Goal: Task Accomplishment & Management: Complete application form

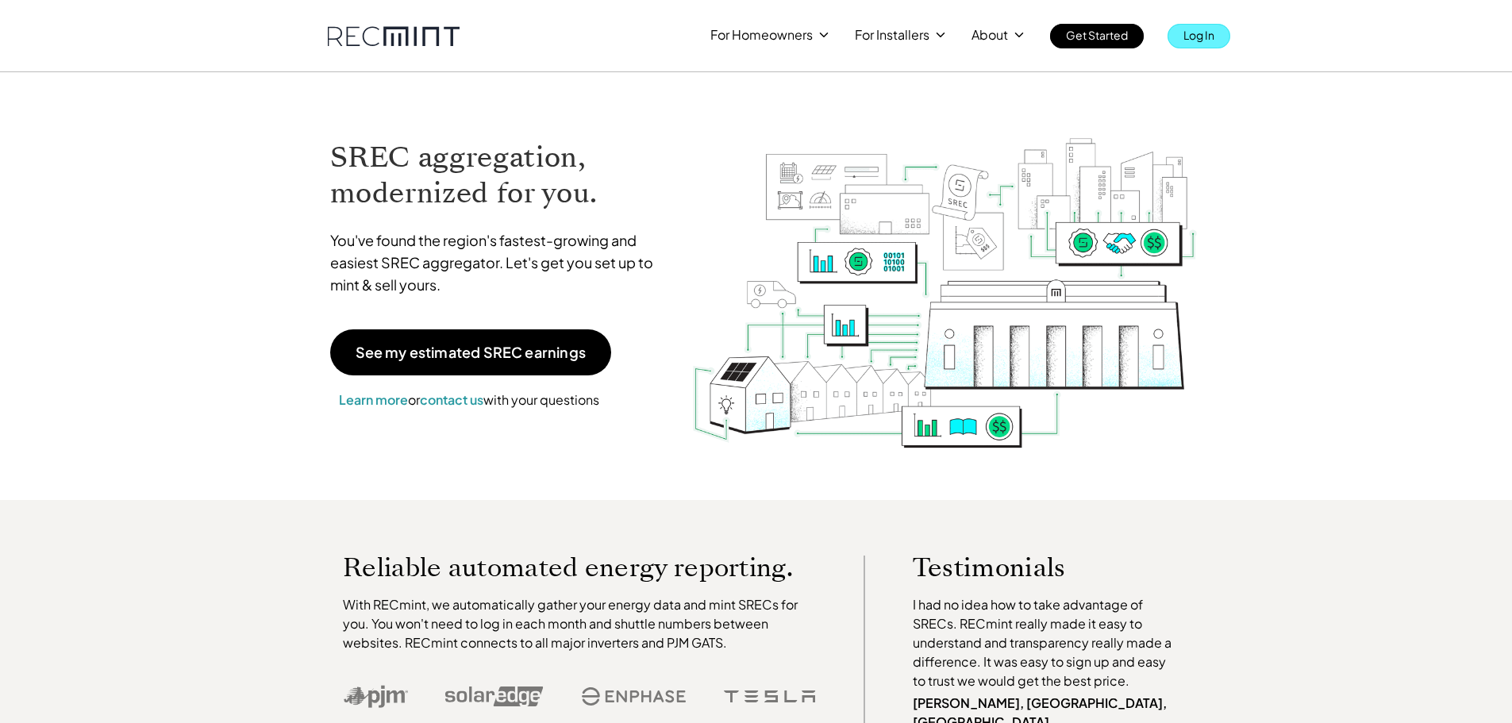
click at [1213, 36] on p "Log In" at bounding box center [1199, 35] width 31 height 22
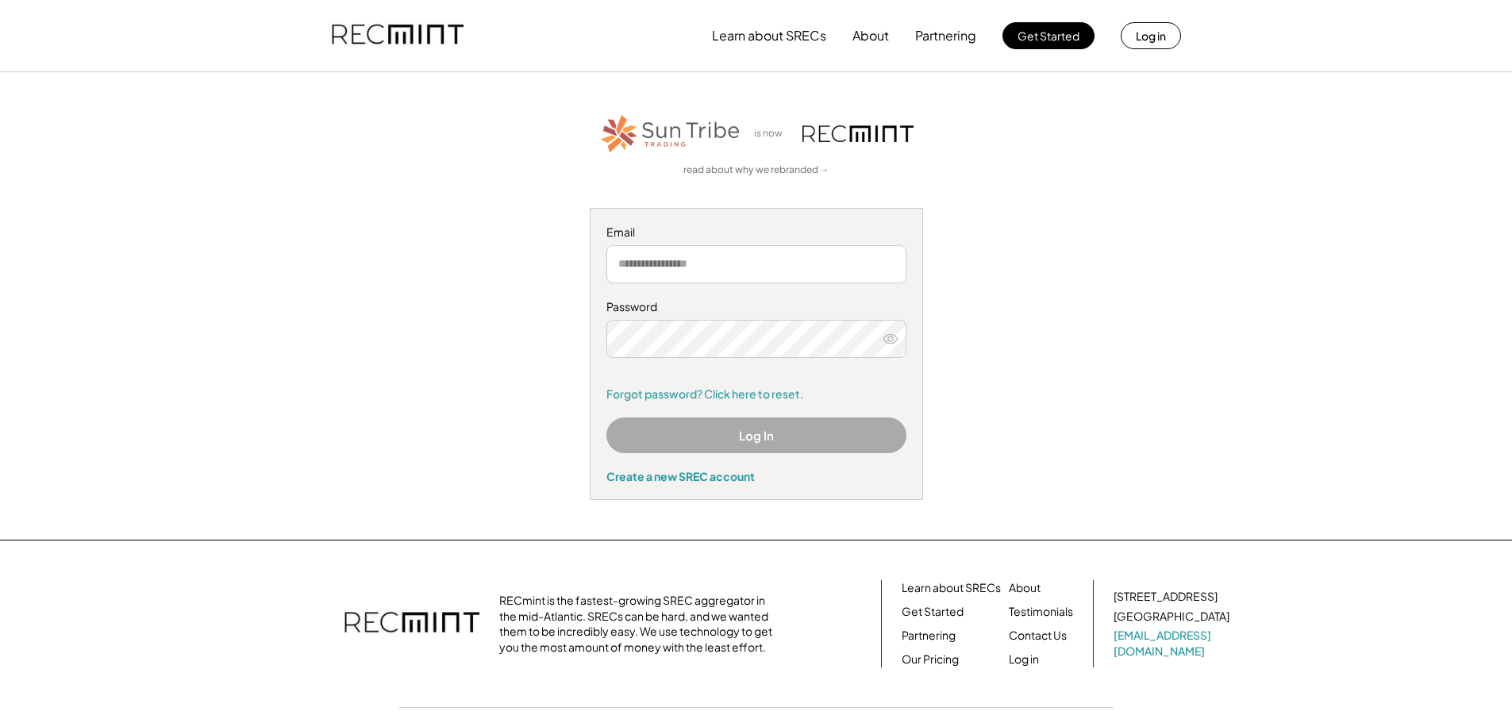
click at [764, 261] on input "email" at bounding box center [757, 264] width 300 height 38
type input "**********"
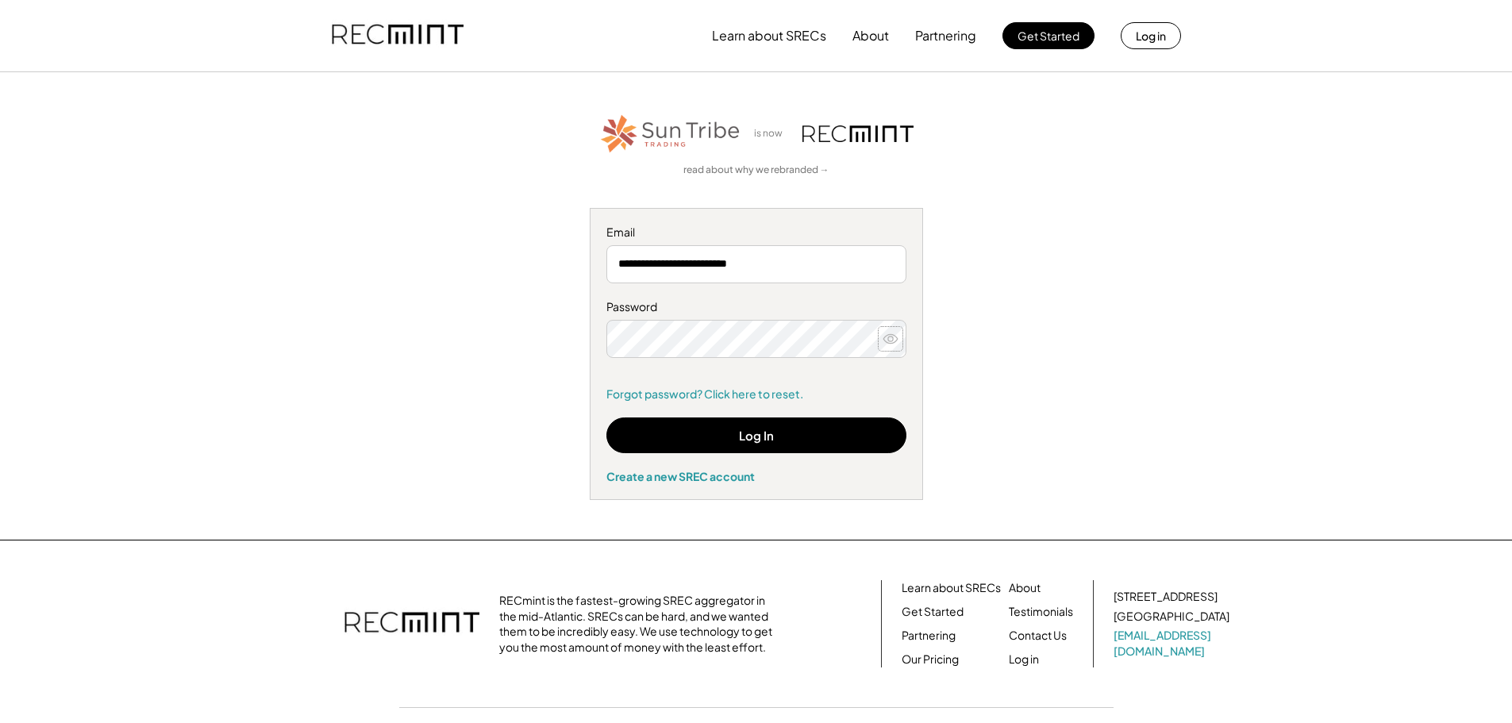
click at [891, 344] on icon at bounding box center [891, 339] width 16 height 16
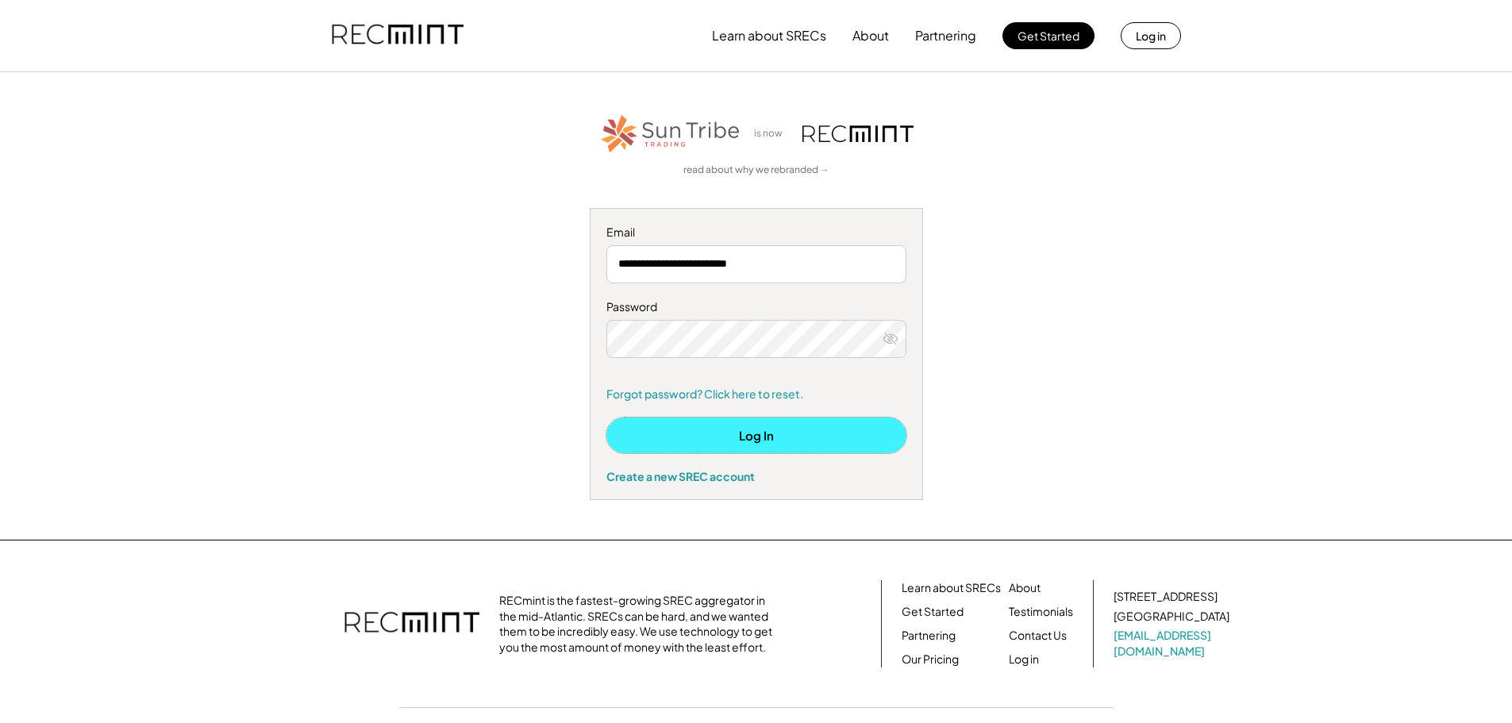
click at [775, 433] on button "Log In" at bounding box center [757, 436] width 300 height 36
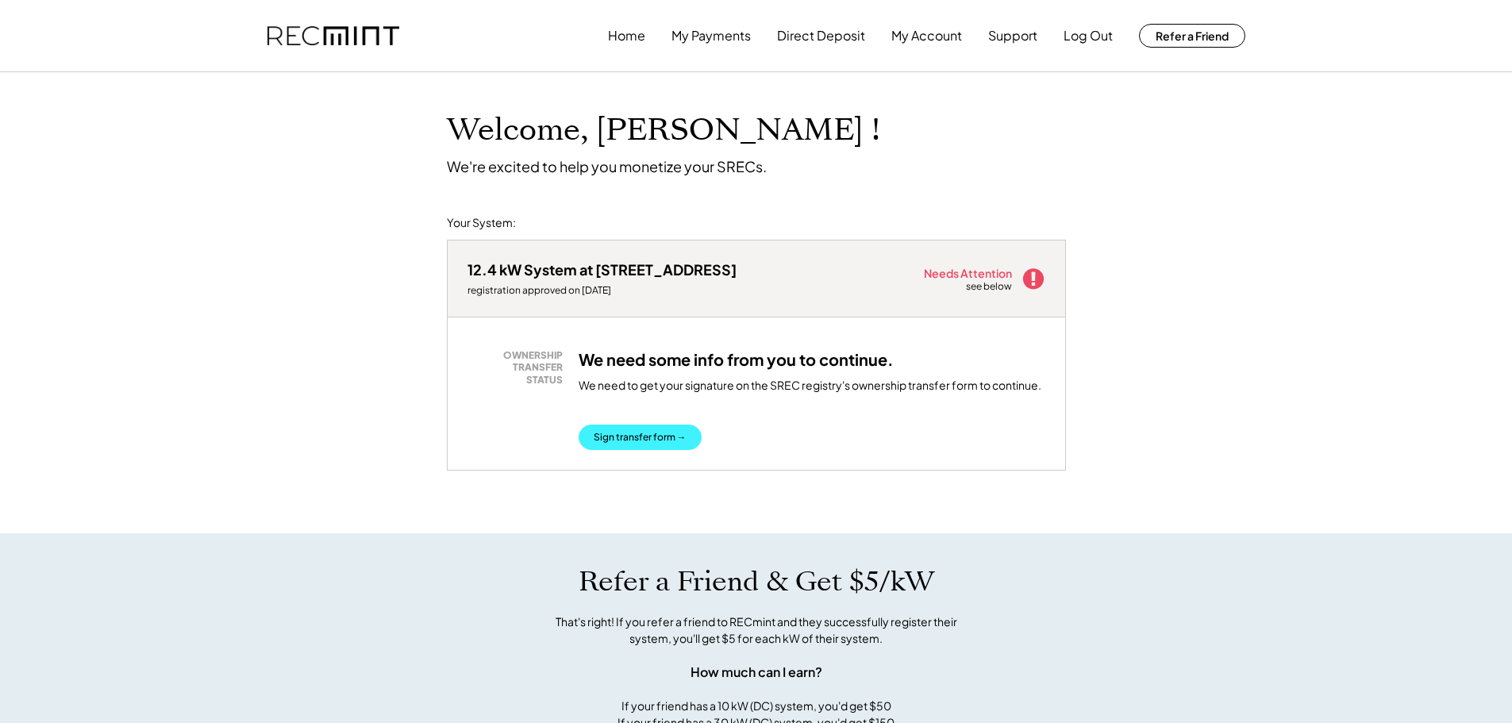
click at [642, 443] on button "Sign transfer form →" at bounding box center [640, 437] width 123 height 25
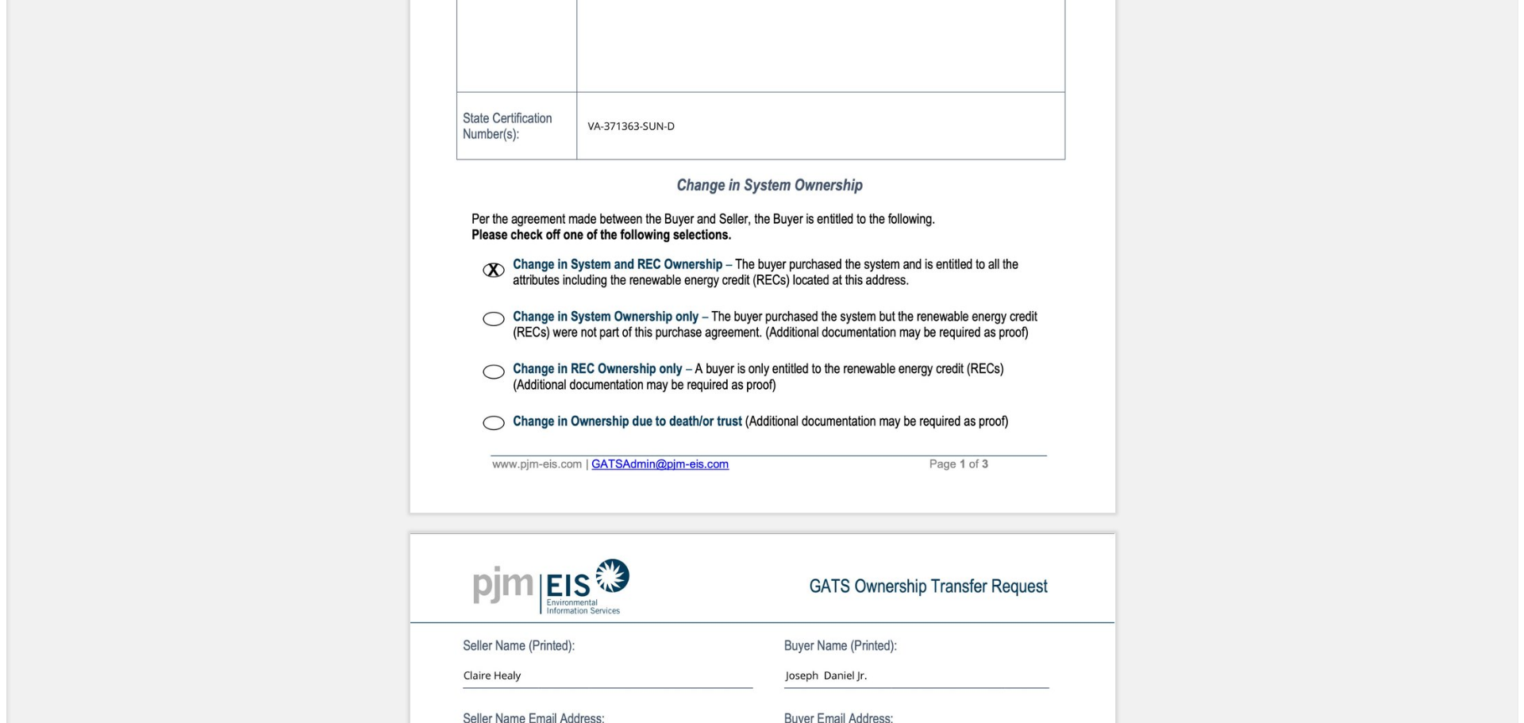
scroll to position [1032, 0]
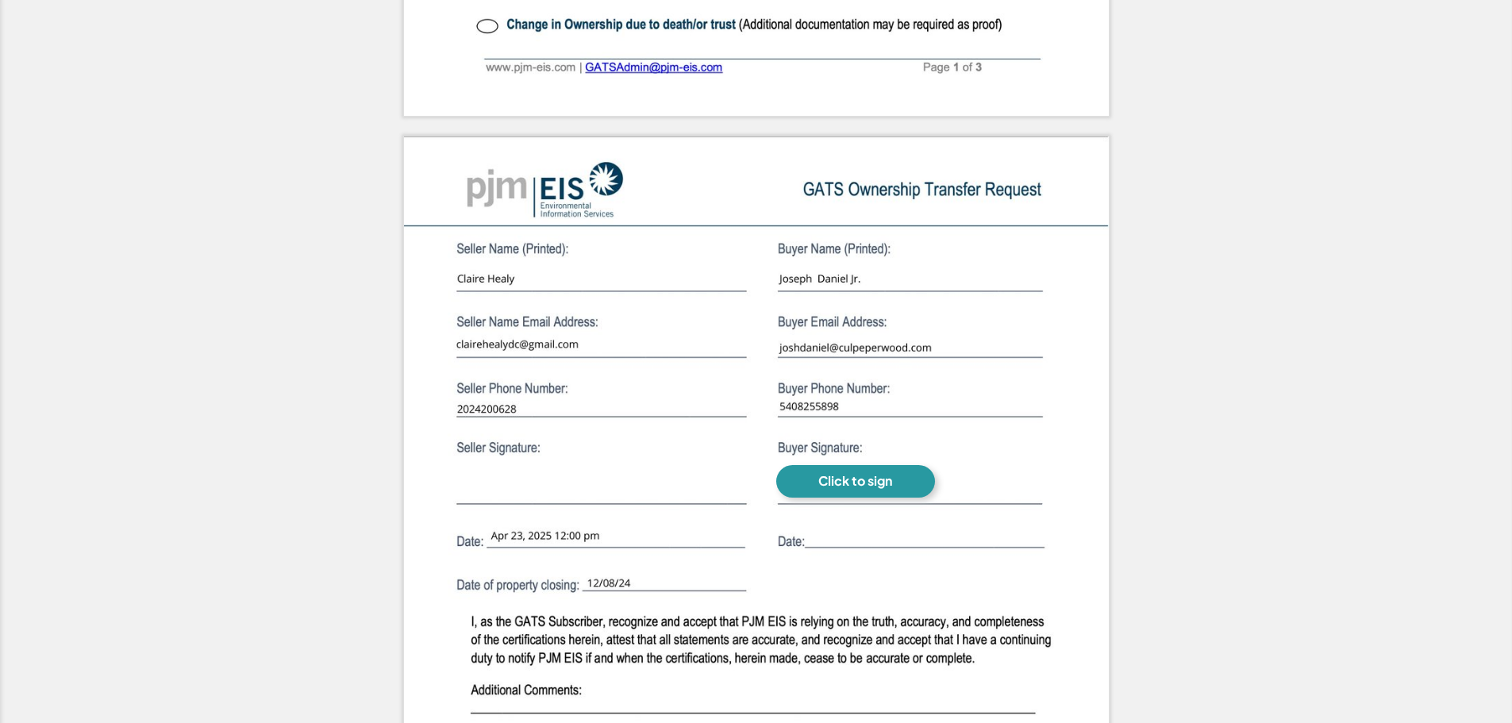
click at [887, 483] on div "Click to sign" at bounding box center [856, 481] width 74 height 17
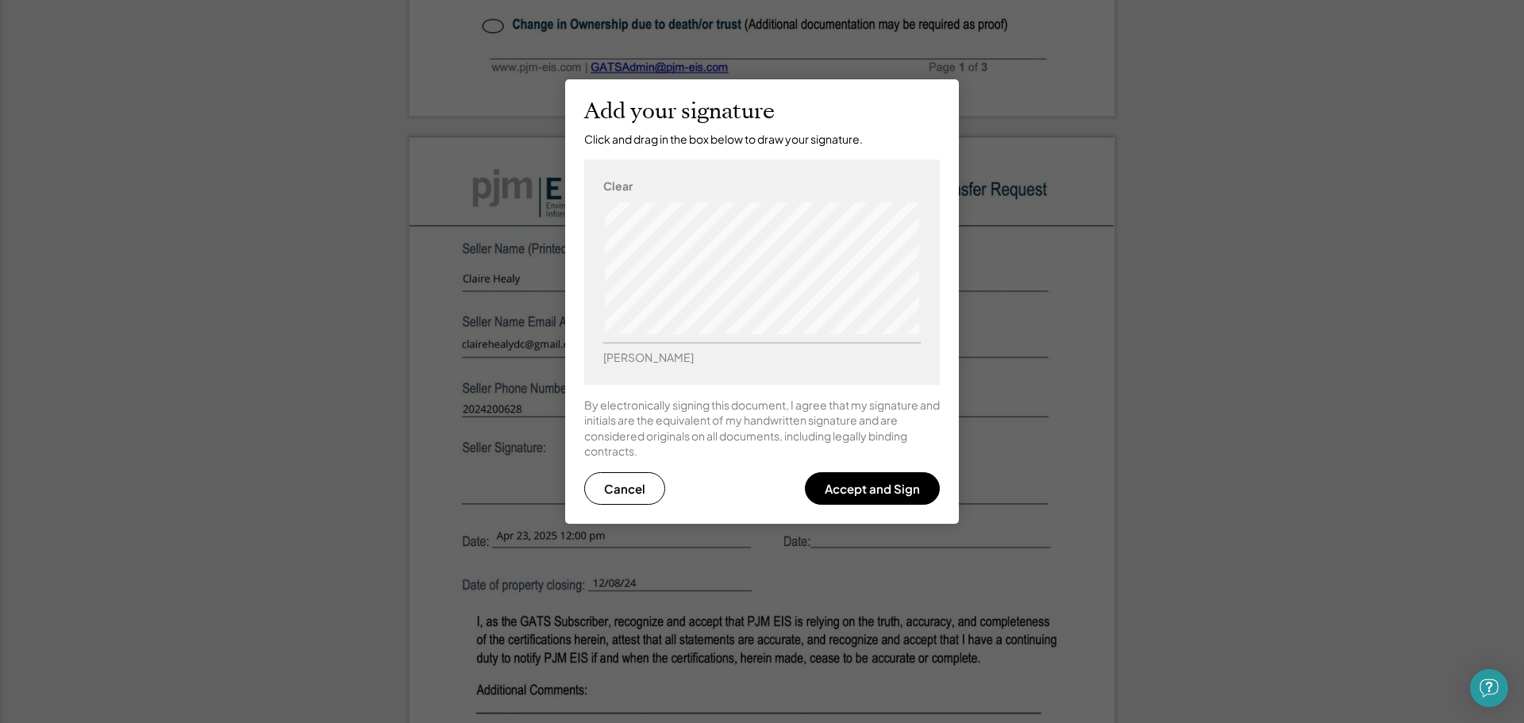
click at [613, 192] on div "Clear" at bounding box center [617, 187] width 29 height 16
click at [896, 482] on button "Accept and Sign" at bounding box center [872, 488] width 135 height 33
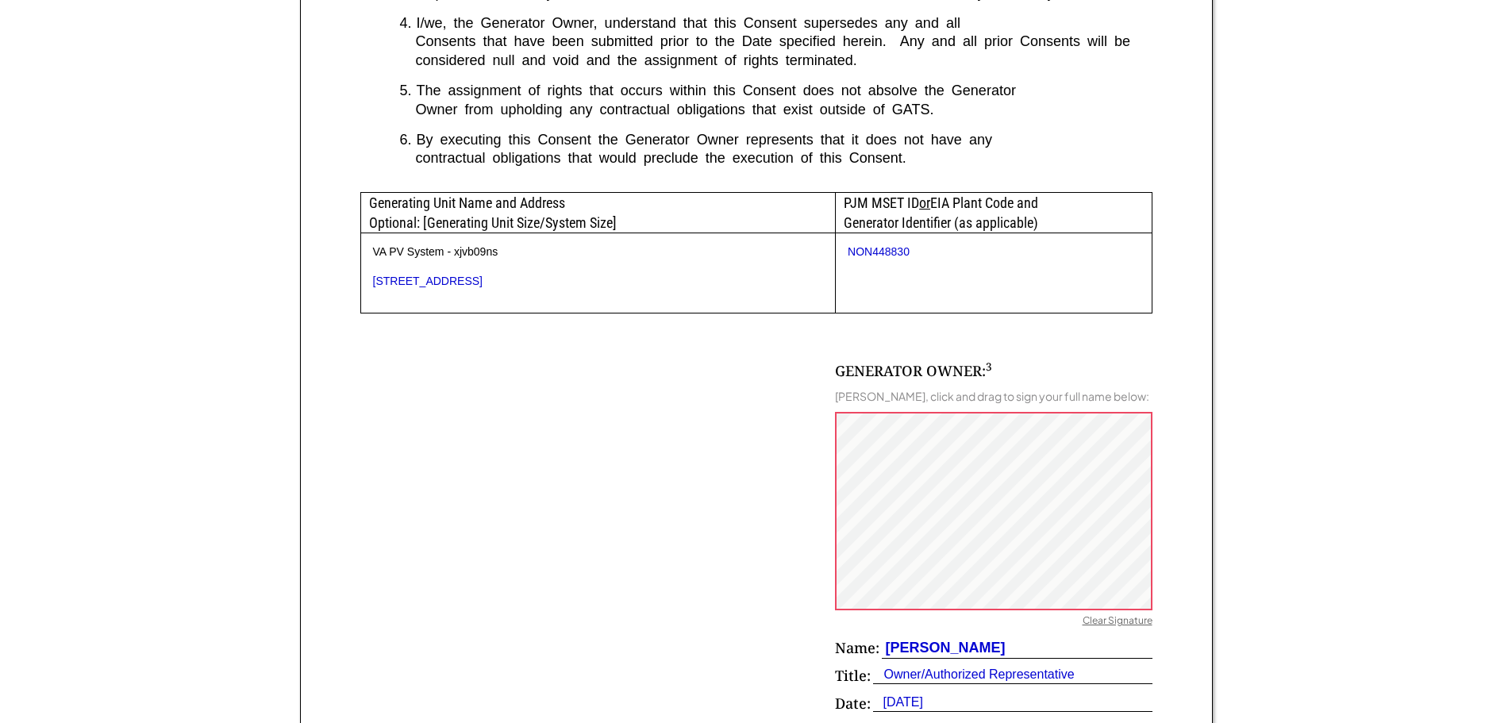
scroll to position [873, 0]
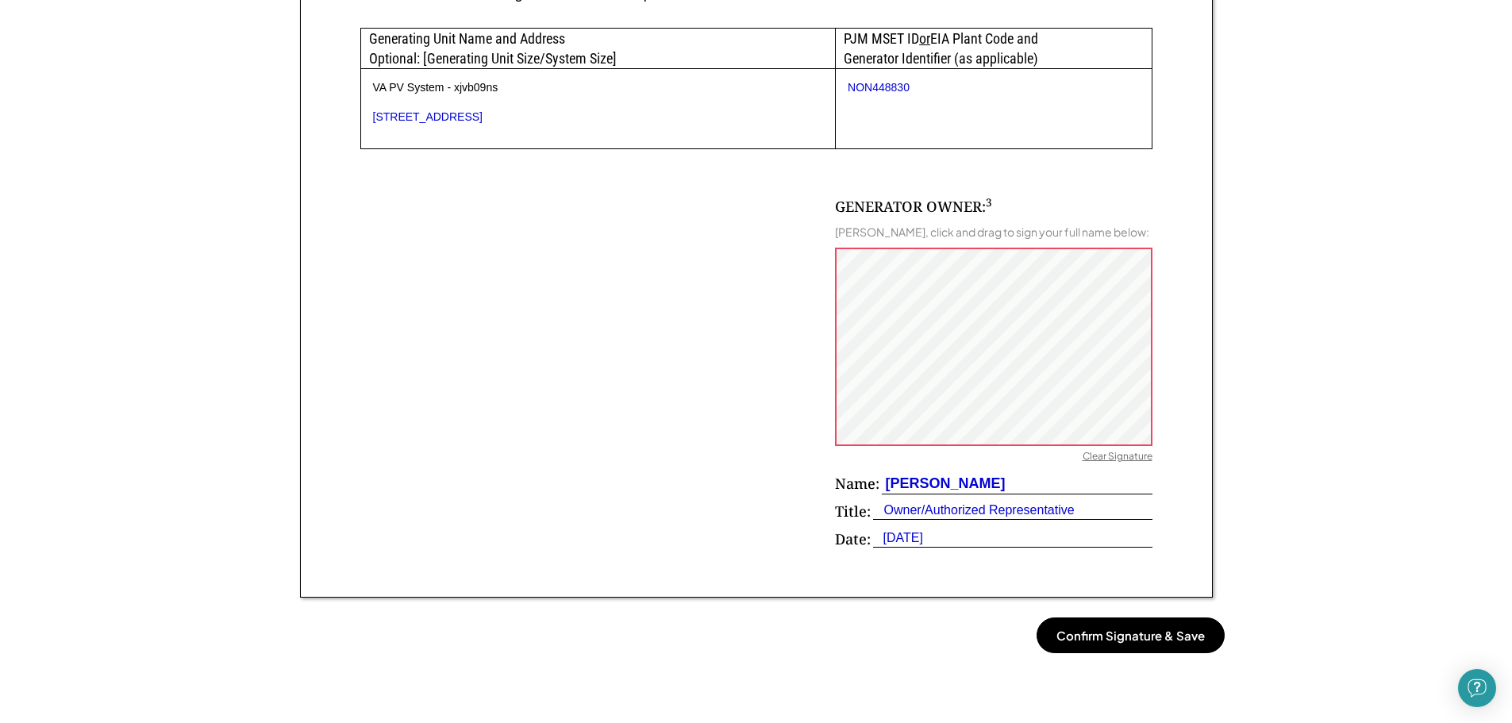
click at [1144, 636] on button "Confirm Signature & Save" at bounding box center [1131, 636] width 188 height 36
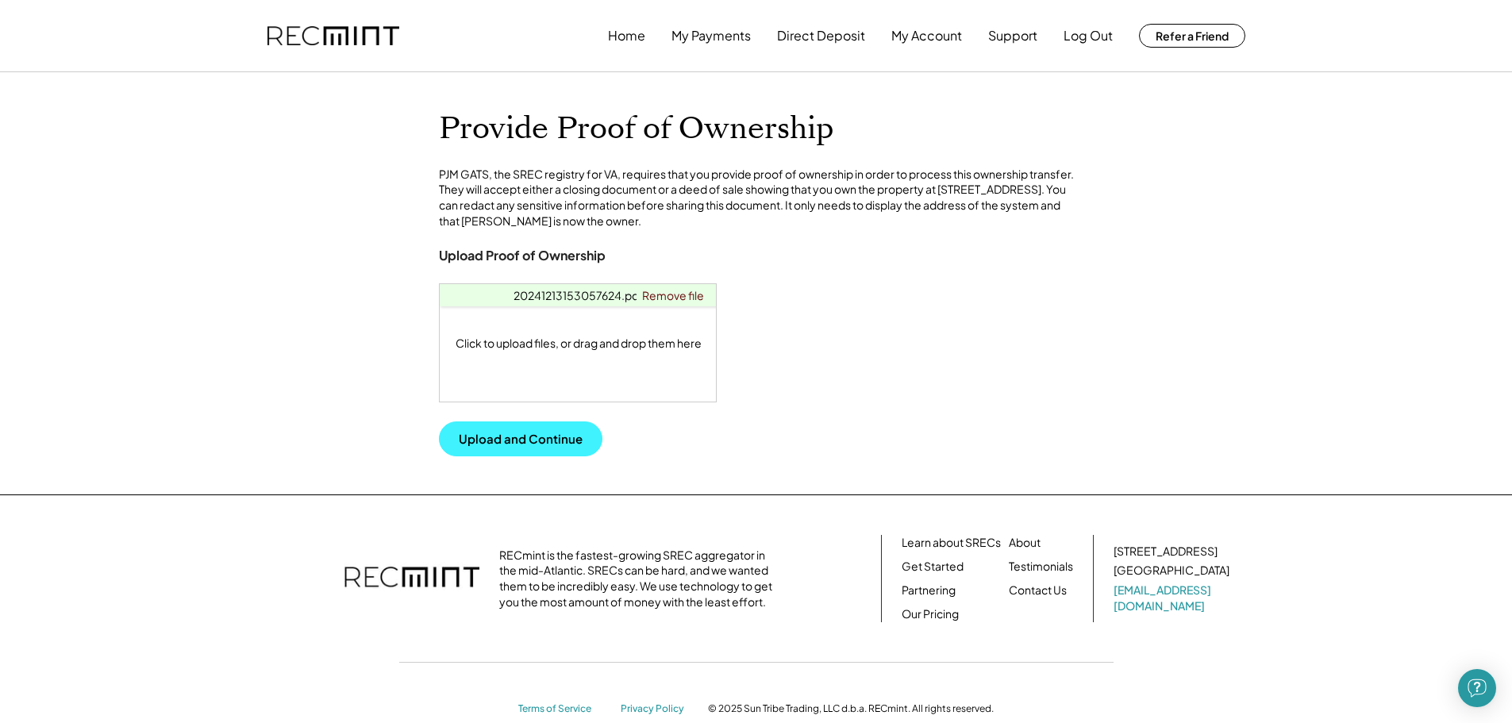
click at [546, 457] on button "Upload and Continue" at bounding box center [521, 439] width 164 height 35
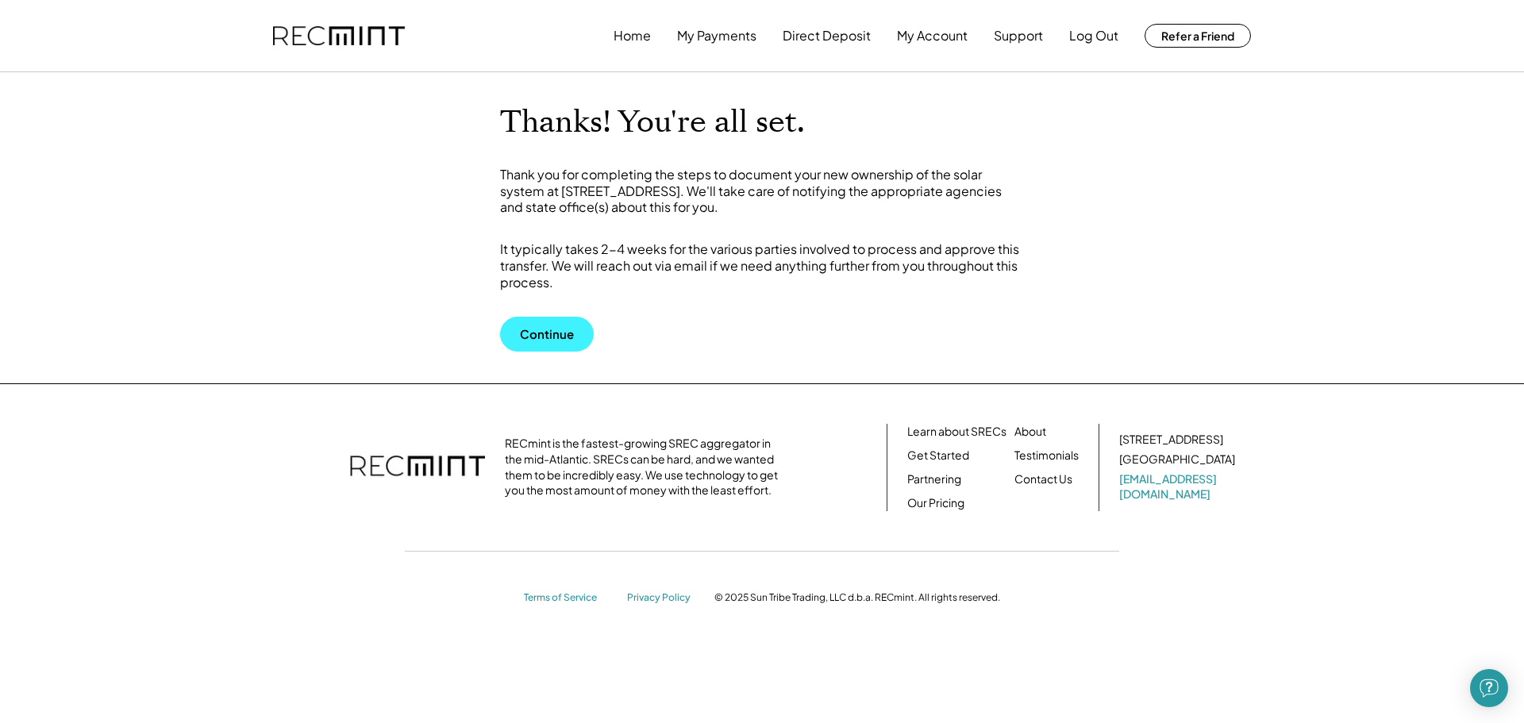
click at [564, 329] on button "Continue" at bounding box center [547, 334] width 94 height 35
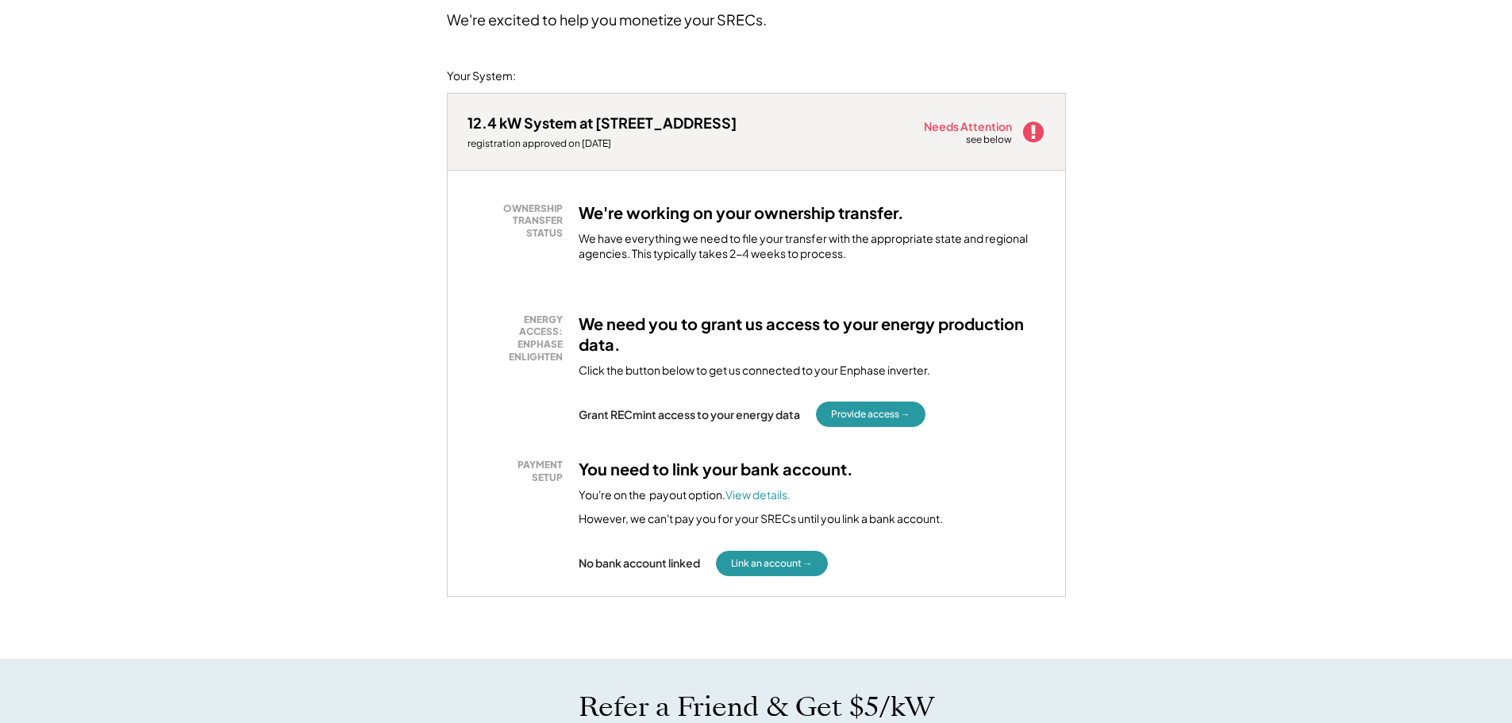
scroll to position [159, 0]
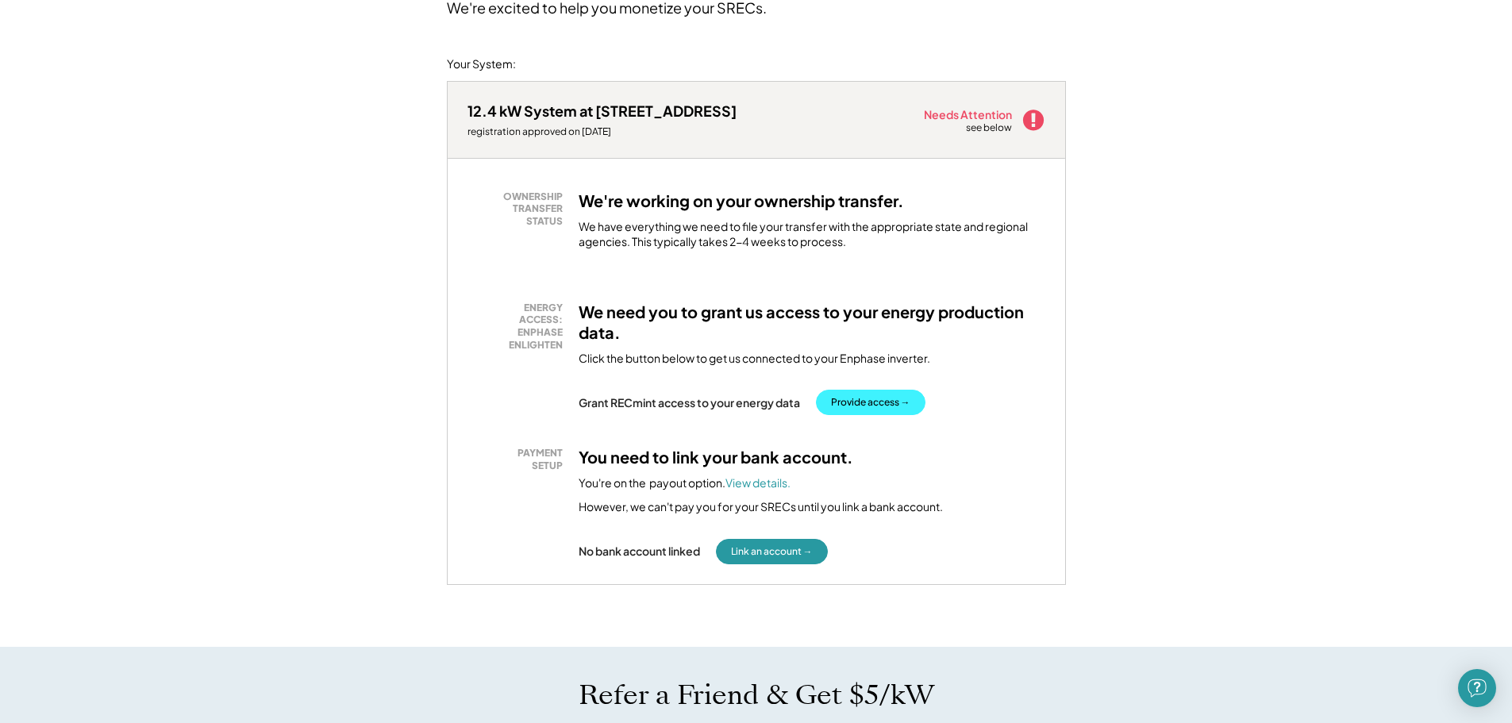
click at [875, 405] on button "Provide access →" at bounding box center [871, 402] width 110 height 25
